Goal: Task Accomplishment & Management: Manage account settings

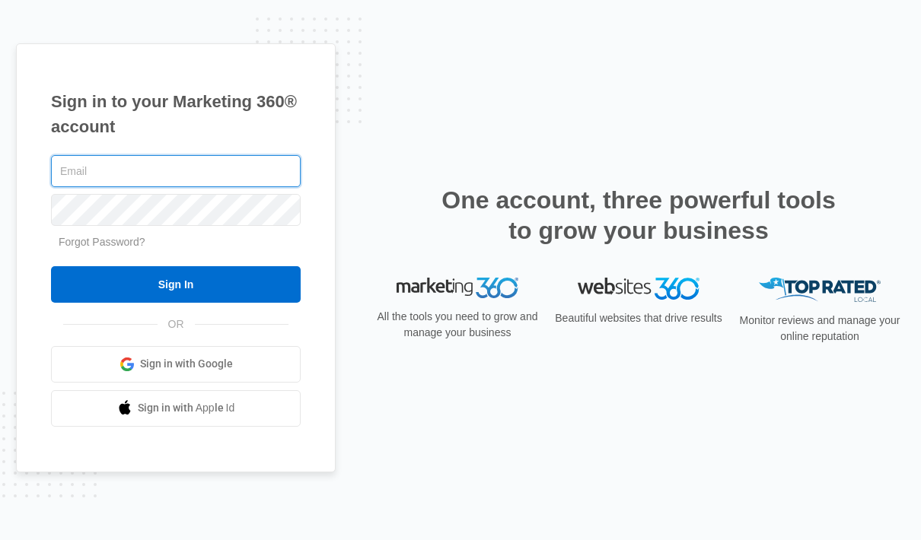
type input "[PERSON_NAME][EMAIL_ADDRESS][DOMAIN_NAME]"
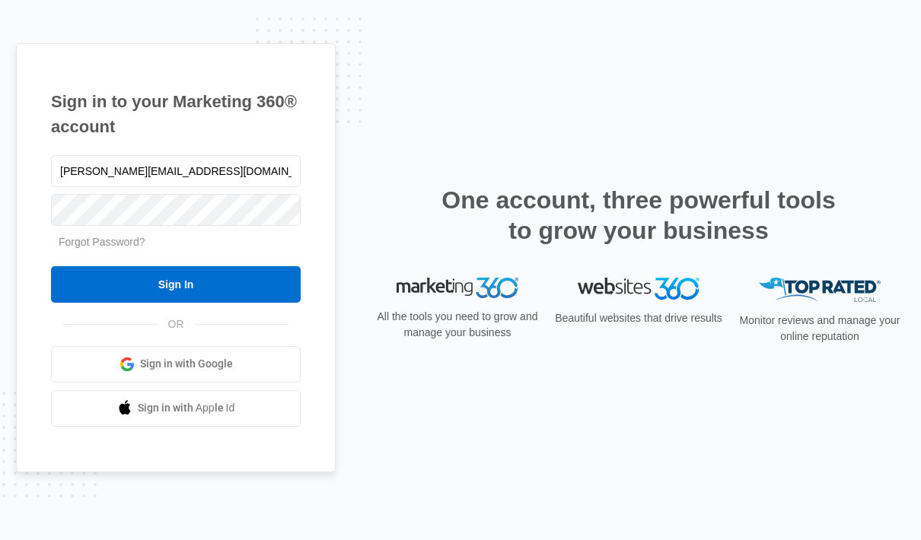
click at [215, 303] on input "Sign In" at bounding box center [176, 284] width 250 height 37
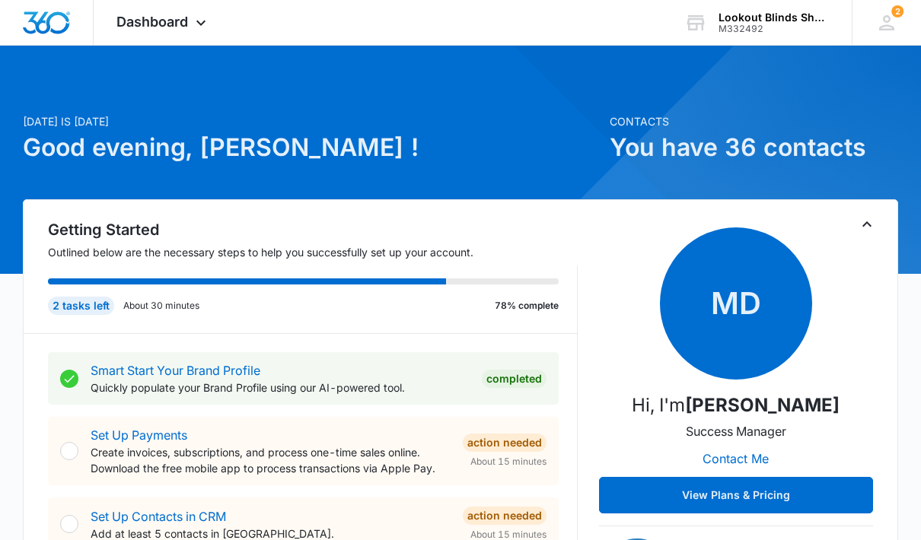
click at [205, 29] on icon at bounding box center [201, 23] width 18 height 18
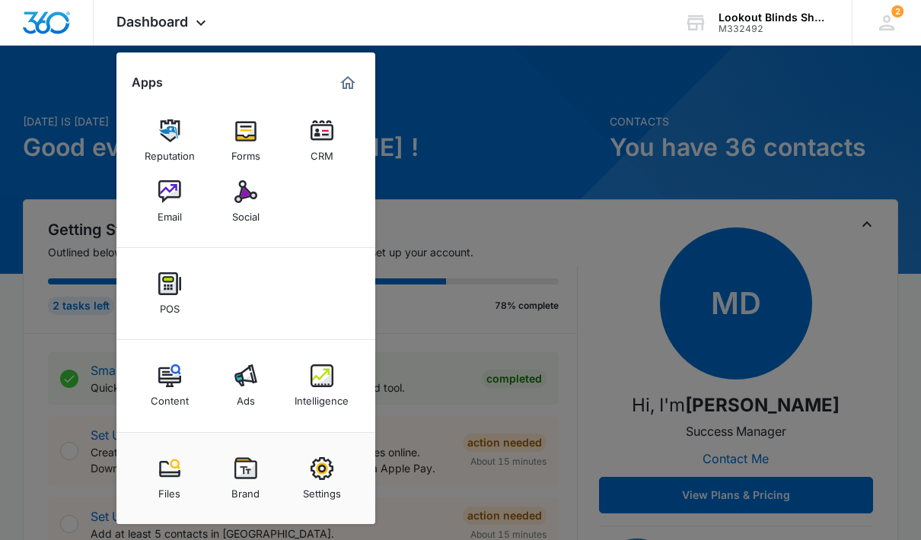
click at [324, 386] on img at bounding box center [321, 375] width 23 height 23
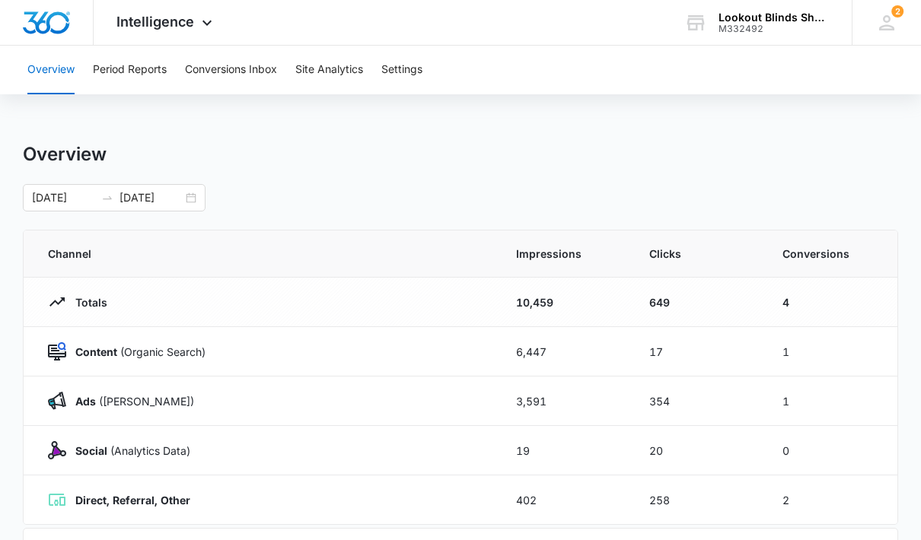
click at [218, 75] on button "Conversions Inbox" at bounding box center [231, 70] width 92 height 49
